Goal: Task Accomplishment & Management: Manage account settings

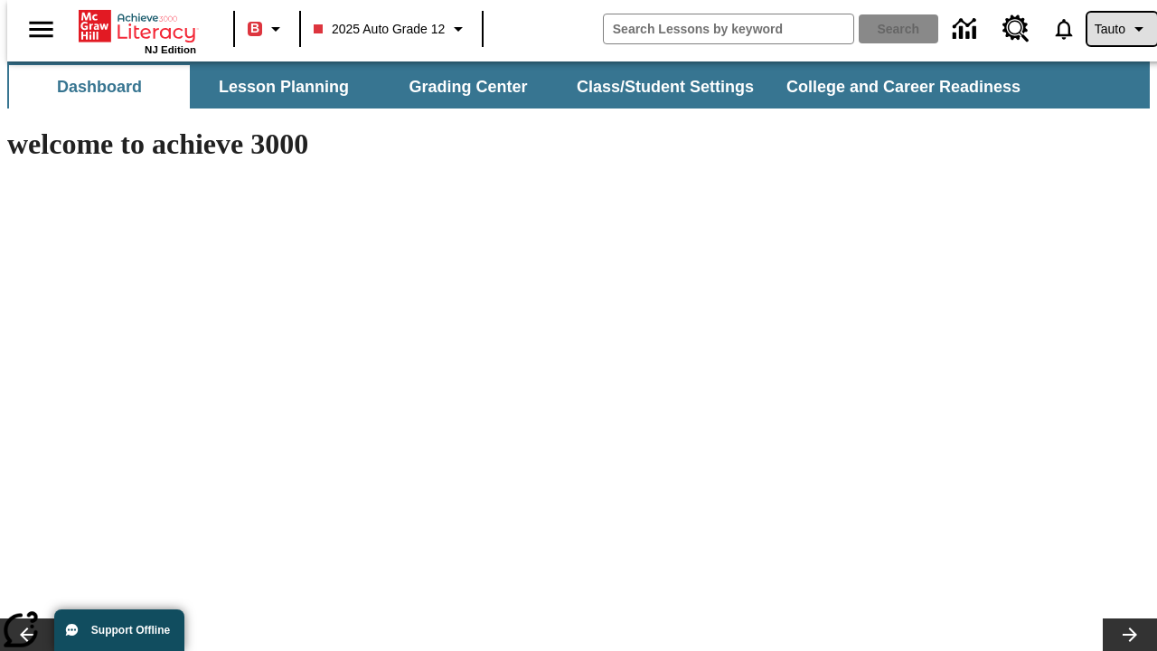
click at [1113, 29] on span "Tauto" at bounding box center [1110, 29] width 31 height 19
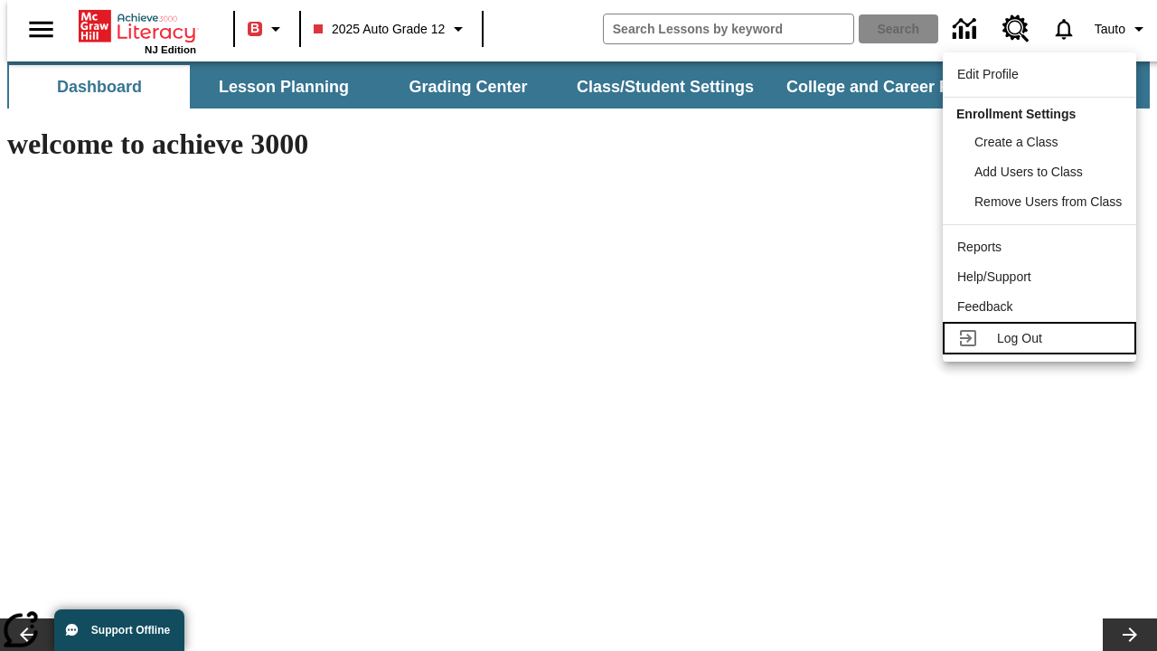
click at [1042, 338] on span "Log Out" at bounding box center [1019, 338] width 45 height 14
